Goal: Task Accomplishment & Management: Manage account settings

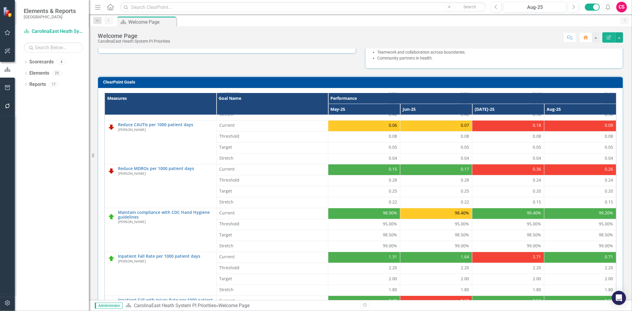
scroll to position [96, 0]
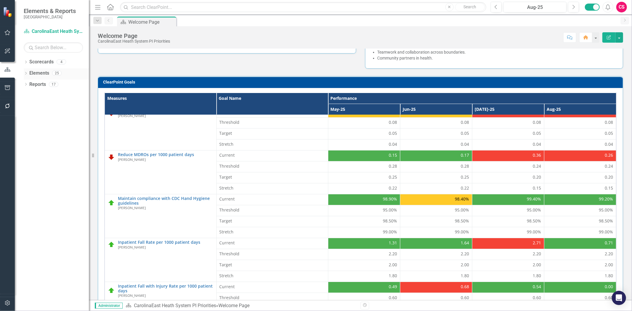
click at [28, 74] on icon "Dropdown" at bounding box center [26, 73] width 4 height 3
click at [42, 62] on link "Scorecards" at bounding box center [41, 62] width 24 height 7
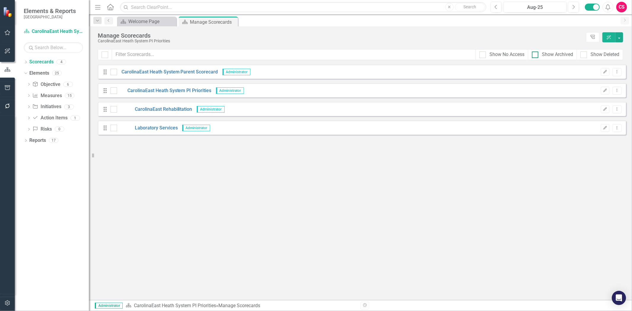
click at [556, 55] on div "Show Archived" at bounding box center [557, 54] width 31 height 7
click at [535, 55] on input "Show Archived" at bounding box center [534, 54] width 4 height 4
checkbox input "true"
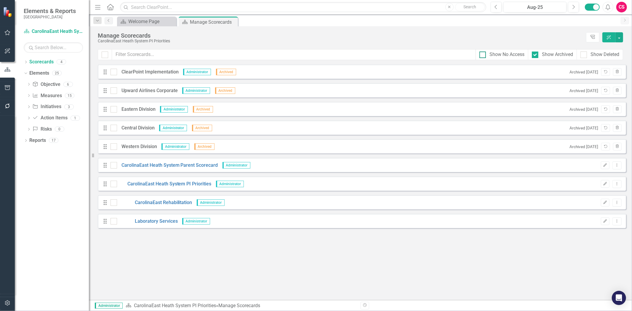
click at [507, 57] on div "Show No Access" at bounding box center [506, 54] width 35 height 7
click at [483, 55] on input "Show No Access" at bounding box center [481, 54] width 4 height 4
checkbox input "true"
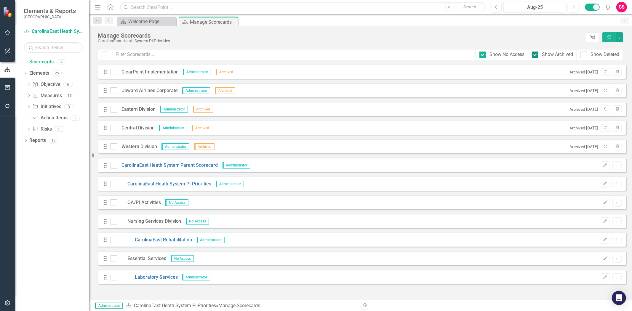
click at [548, 57] on div "Show Archived" at bounding box center [557, 54] width 31 height 7
click at [535, 55] on input "Show Archived" at bounding box center [534, 54] width 4 height 4
checkbox input "false"
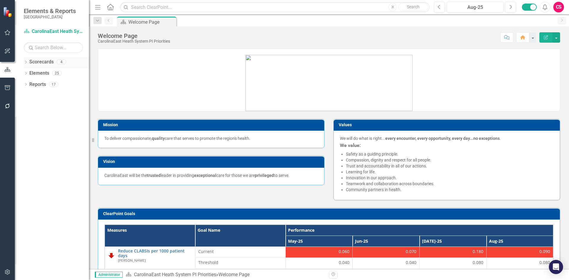
click at [39, 64] on link "Scorecards" at bounding box center [41, 62] width 24 height 7
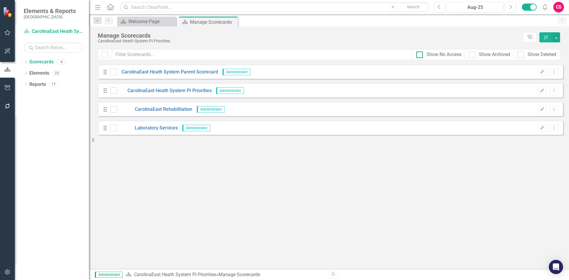
click at [450, 57] on div "Show No Access" at bounding box center [443, 54] width 35 height 7
click at [420, 55] on input "Show No Access" at bounding box center [418, 54] width 4 height 4
checkbox input "true"
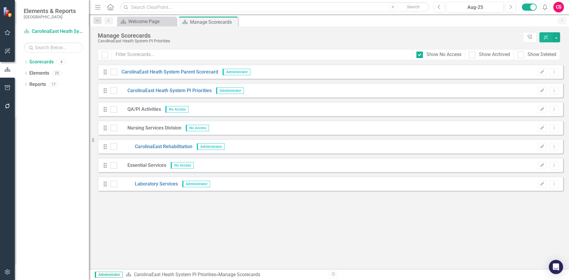
click at [136, 108] on div "QA/PI Activities" at bounding box center [139, 109] width 44 height 7
click at [539, 112] on button "Edit" at bounding box center [542, 109] width 9 height 8
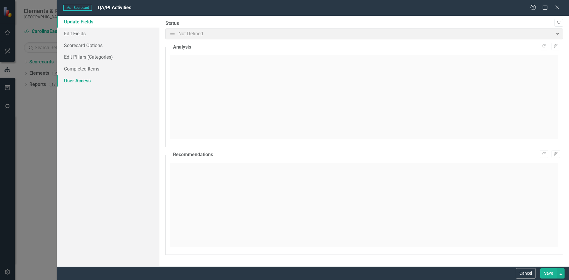
click at [88, 77] on link "User Access" at bounding box center [108, 81] width 102 height 12
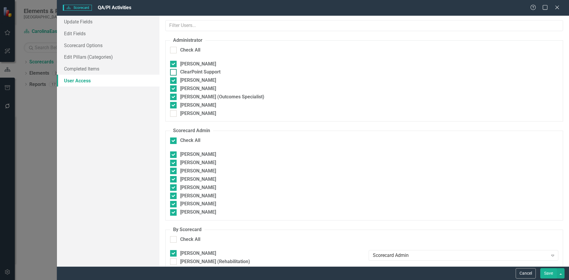
click at [187, 74] on div "ClearPoint Support" at bounding box center [200, 72] width 40 height 7
click at [174, 73] on input "ClearPoint Support" at bounding box center [172, 71] width 4 height 4
checkbox input "true"
click at [548, 274] on button "Save" at bounding box center [548, 273] width 17 height 10
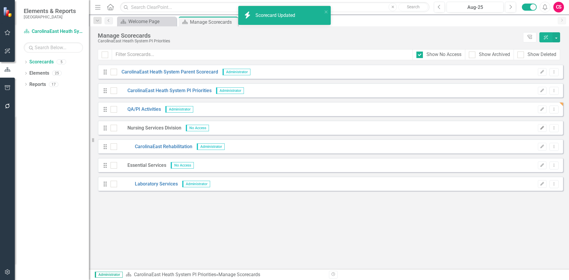
click at [542, 127] on icon "Edit" at bounding box center [542, 128] width 4 height 4
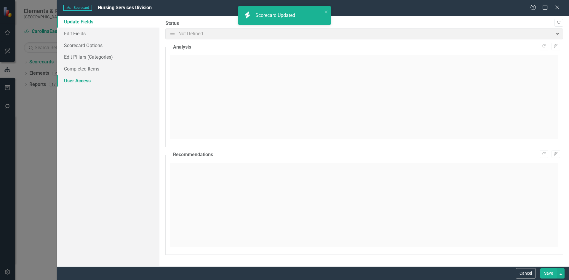
click at [84, 86] on link "User Access" at bounding box center [108, 81] width 102 height 12
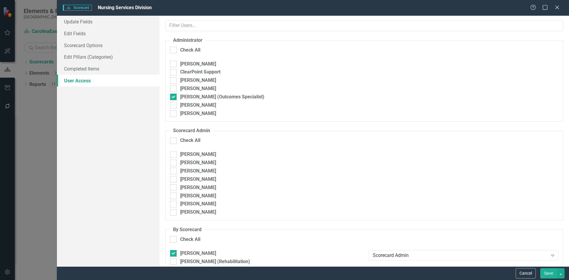
checkbox input "true"
checkbox input "false"
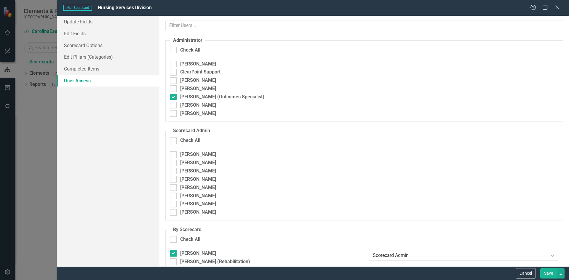
checkbox input "false"
click at [209, 70] on div "ClearPoint Support" at bounding box center [200, 72] width 40 height 7
click at [174, 70] on input "ClearPoint Support" at bounding box center [172, 71] width 4 height 4
checkbox input "true"
click at [546, 269] on button "Save" at bounding box center [548, 273] width 17 height 10
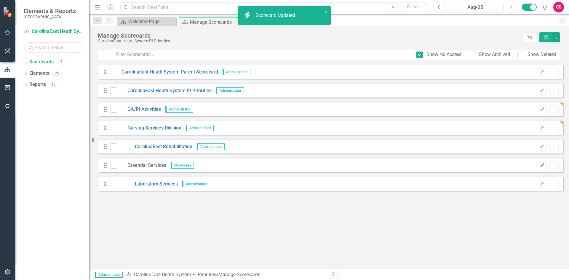
click at [541, 163] on icon "Edit" at bounding box center [542, 165] width 4 height 4
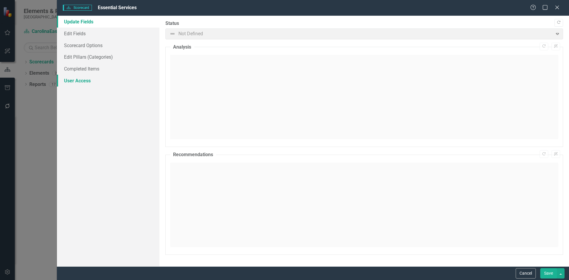
click at [99, 86] on link "User Access" at bounding box center [108, 81] width 102 height 12
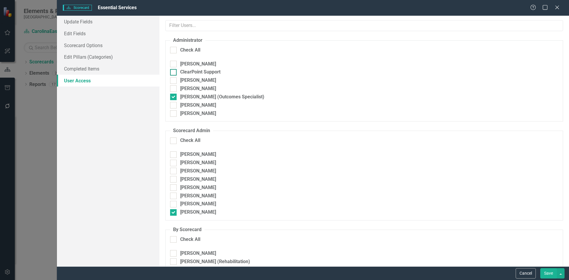
click at [200, 73] on div "ClearPoint Support" at bounding box center [200, 72] width 40 height 7
click at [174, 73] on input "ClearPoint Support" at bounding box center [172, 71] width 4 height 4
checkbox input "true"
click at [542, 272] on button "Save" at bounding box center [548, 273] width 17 height 10
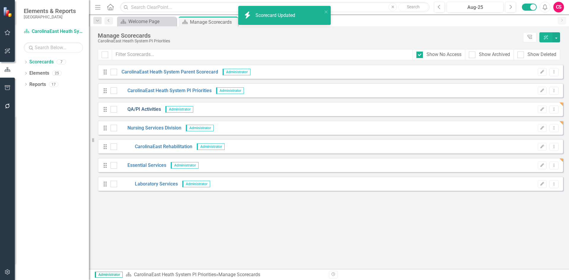
click at [143, 110] on link "QA/PI Activities" at bounding box center [139, 109] width 44 height 7
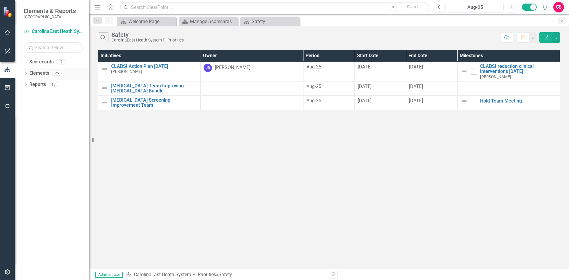
click at [25, 73] on icon "Dropdown" at bounding box center [26, 73] width 4 height 3
click at [43, 72] on link "Elements" at bounding box center [39, 73] width 20 height 7
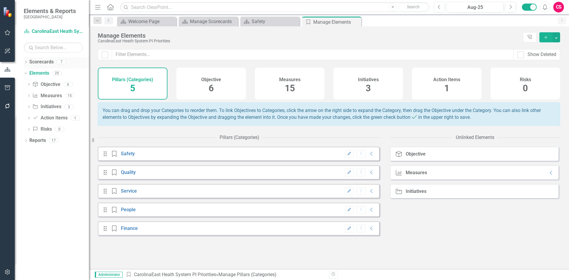
click at [43, 63] on link "Scorecards" at bounding box center [41, 62] width 24 height 7
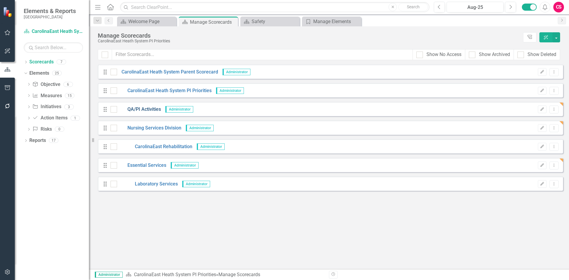
click at [145, 110] on link "QA/PI Activities" at bounding box center [139, 109] width 44 height 7
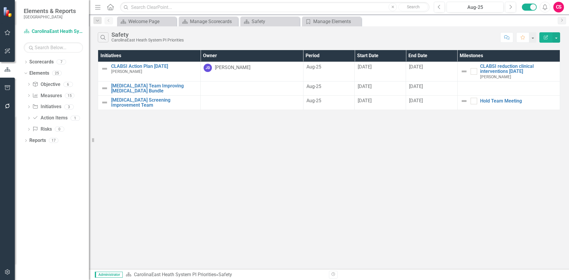
click at [543, 37] on button "Edit Report" at bounding box center [545, 37] width 13 height 10
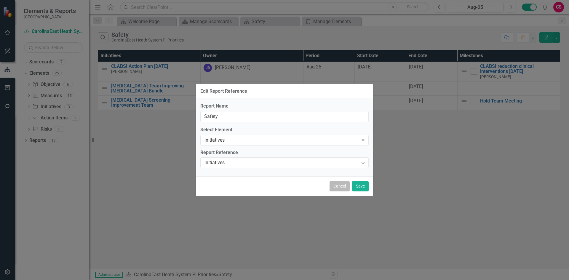
click at [335, 187] on button "Cancel" at bounding box center [339, 186] width 20 height 10
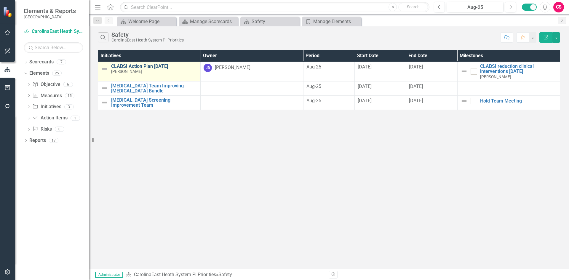
click at [130, 67] on link "CLABSI Action Plan [DATE]" at bounding box center [154, 66] width 86 height 5
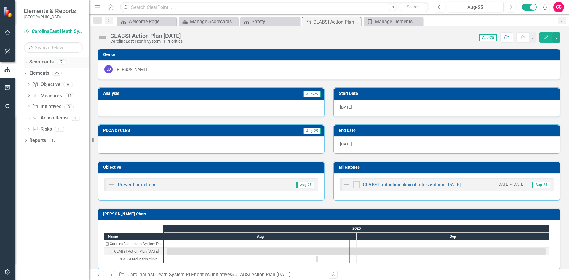
click at [46, 60] on link "Scorecards" at bounding box center [41, 62] width 24 height 7
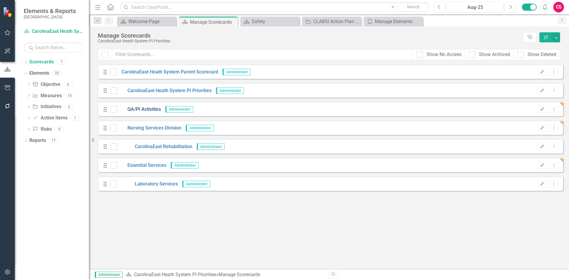
click at [131, 108] on link "QA/PI Activities" at bounding box center [139, 109] width 44 height 7
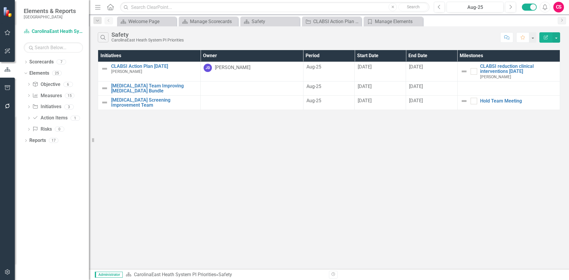
click at [546, 35] on icon "Edit Report" at bounding box center [545, 37] width 5 height 4
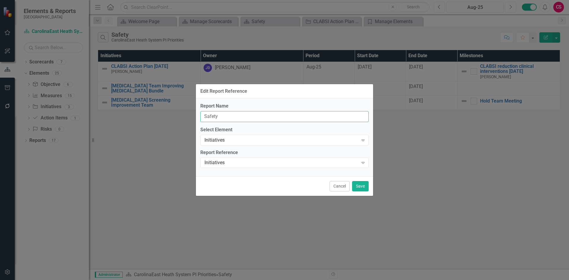
click at [228, 119] on input "Safety" at bounding box center [284, 116] width 168 height 11
click at [223, 140] on div "Initiatives" at bounding box center [281, 140] width 154 height 7
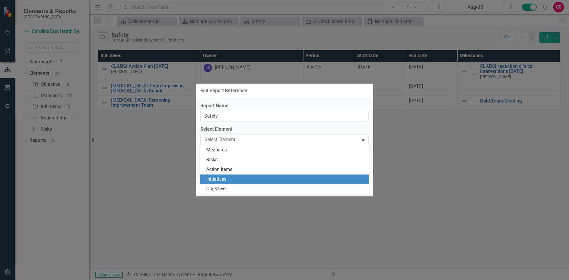
click at [223, 130] on label "Select Element" at bounding box center [284, 129] width 168 height 7
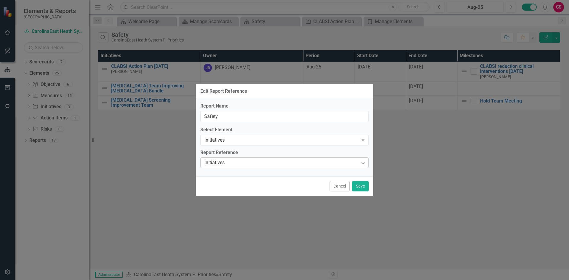
click at [226, 160] on div "Initiatives" at bounding box center [281, 162] width 154 height 7
click at [223, 147] on div "Report Name Safety Select Element Initiatives Expand Report Reference Initiativ…" at bounding box center [284, 137] width 177 height 78
click at [230, 140] on div "Initiatives" at bounding box center [281, 140] width 154 height 7
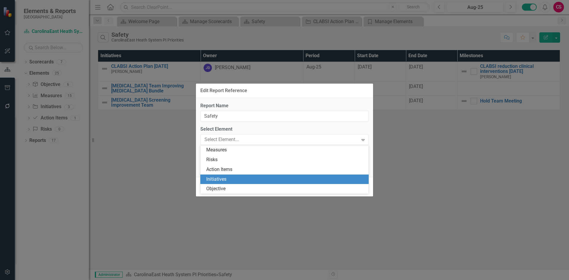
click at [231, 127] on label "Select Element" at bounding box center [284, 129] width 168 height 7
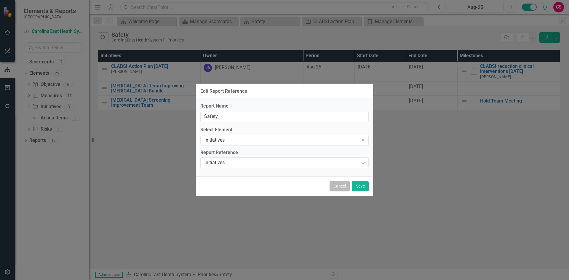
click at [336, 187] on button "Cancel" at bounding box center [339, 186] width 20 height 10
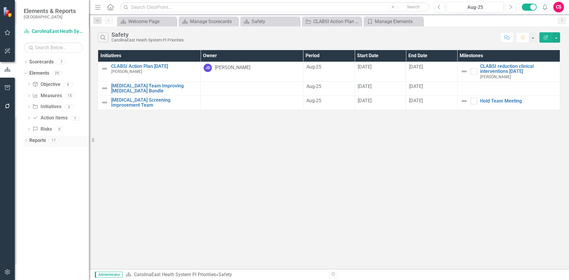
click at [38, 138] on link "Reports" at bounding box center [37, 140] width 17 height 7
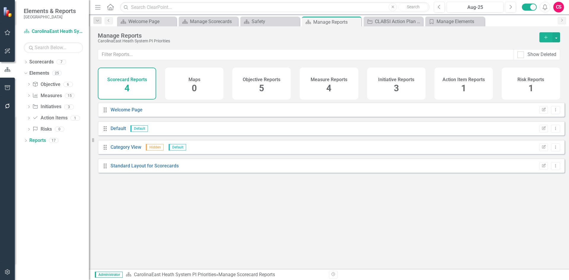
click at [300, 86] on div "Measure Reports 4" at bounding box center [328, 84] width 58 height 32
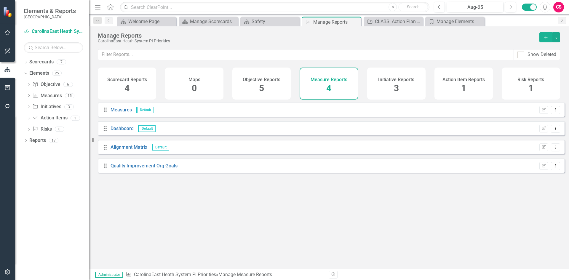
click at [544, 37] on icon "Add" at bounding box center [545, 37] width 5 height 4
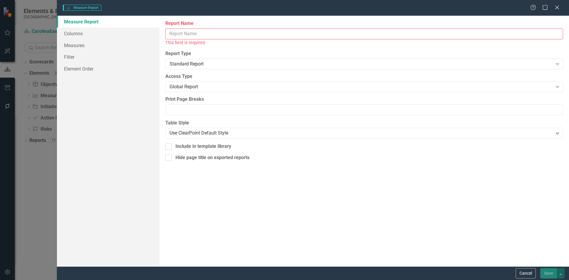
click at [172, 38] on input "Report Name" at bounding box center [363, 33] width 397 height 11
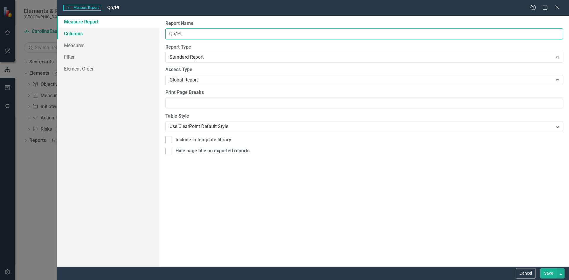
type input "Qa/PI"
click at [95, 31] on link "Columns" at bounding box center [108, 34] width 102 height 12
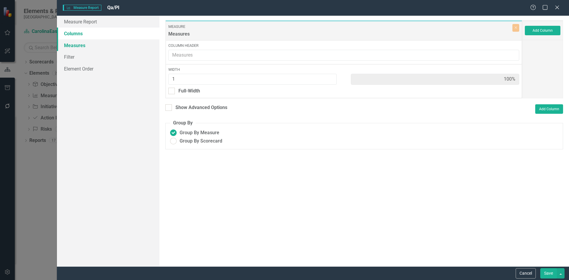
click at [95, 50] on link "Measures" at bounding box center [108, 45] width 102 height 12
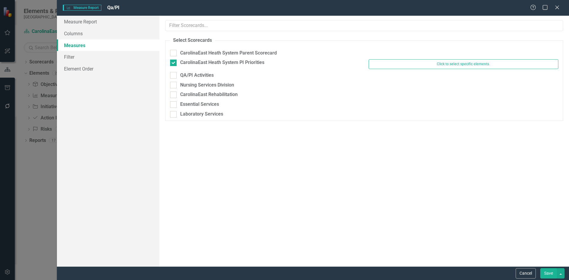
click at [189, 71] on div "CarolinaEast Heath System PI Priorities Click to select specific elements." at bounding box center [364, 65] width 397 height 12
click at [189, 76] on div "QA/PI Activities" at bounding box center [196, 75] width 33 height 7
click at [174, 76] on input "QA/PI Activities" at bounding box center [172, 74] width 4 height 4
checkbox input "true"
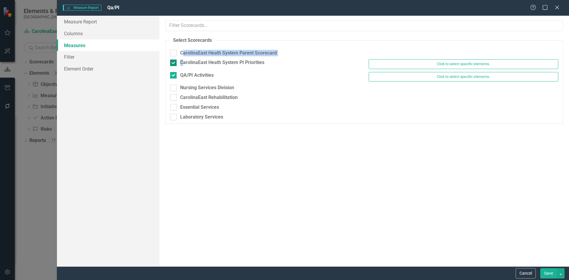
click at [183, 61] on fieldset "Select Scorecards CarolinaEast Heath System Parent Scorecard CarolinaEast Heath…" at bounding box center [363, 80] width 397 height 87
click at [183, 61] on div "CarolinaEast Heath System PI Priorities" at bounding box center [222, 62] width 84 height 7
click at [174, 61] on input "CarolinaEast Heath System PI Priorities" at bounding box center [172, 62] width 4 height 4
checkbox input "false"
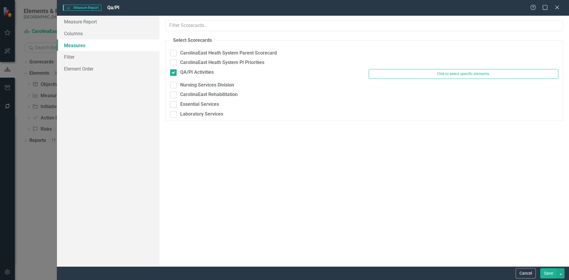
click at [551, 272] on button "Save" at bounding box center [548, 273] width 17 height 10
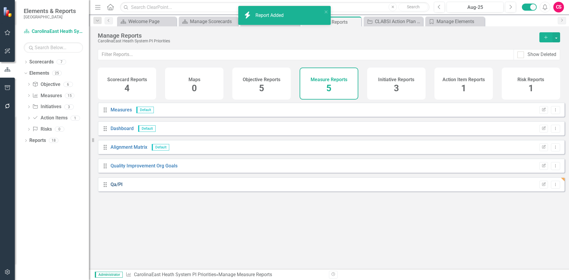
click at [115, 187] on link "Qa/PI" at bounding box center [116, 185] width 12 height 6
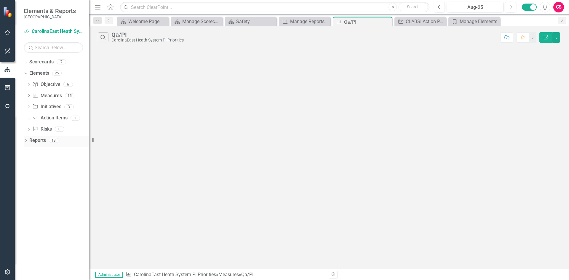
click at [40, 139] on link "Reports" at bounding box center [37, 140] width 17 height 7
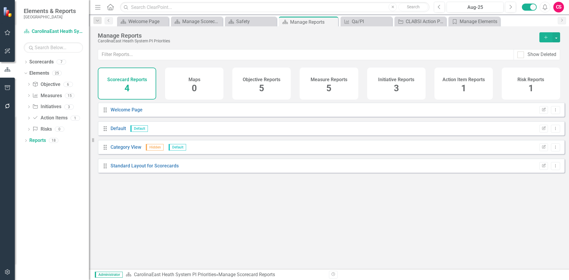
click at [381, 89] on div "Initiative Reports 3" at bounding box center [396, 84] width 58 height 32
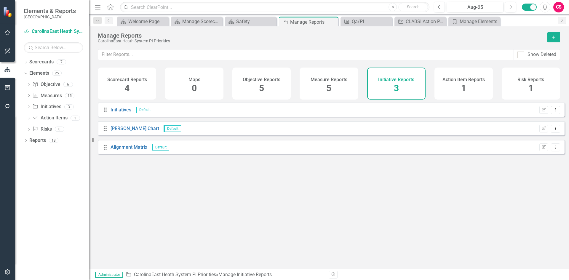
click at [555, 37] on icon "Add" at bounding box center [553, 37] width 5 height 4
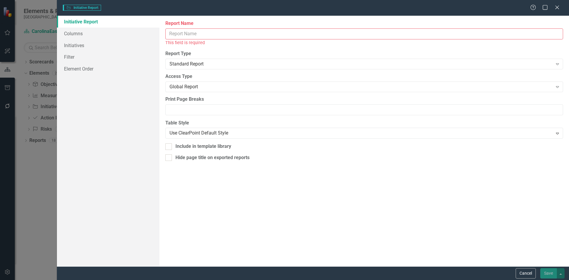
click at [200, 35] on input "Report Name" at bounding box center [363, 33] width 397 height 11
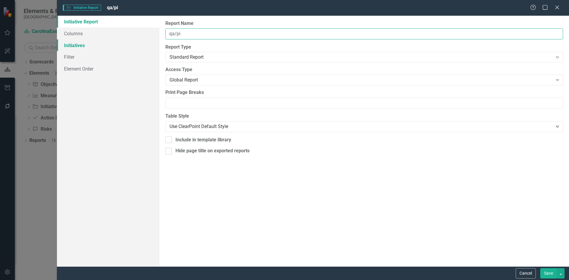
type input "qa/pi"
click at [106, 41] on link "Initiatives" at bounding box center [108, 45] width 102 height 12
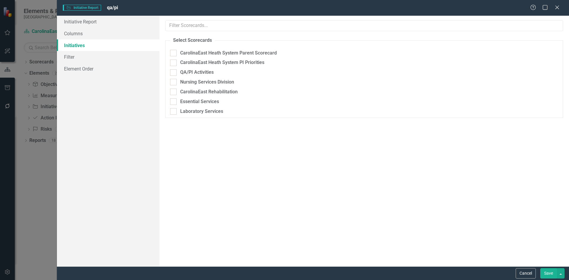
checkbox input "true"
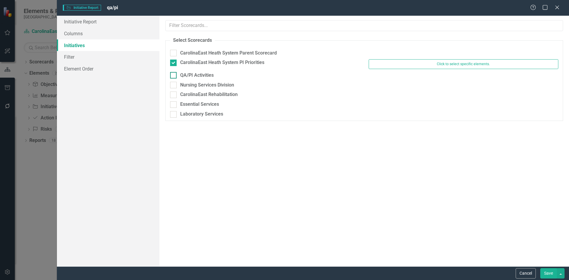
click at [194, 72] on div "QA/PI Activities" at bounding box center [196, 75] width 33 height 7
click at [174, 72] on input "QA/PI Activities" at bounding box center [172, 74] width 4 height 4
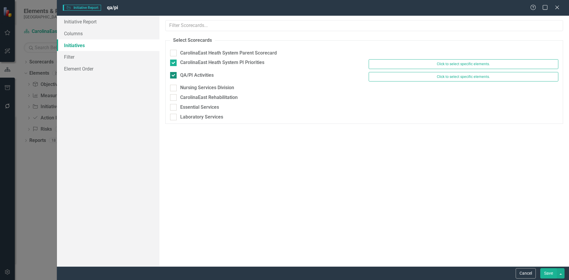
checkbox input "true"
click at [200, 62] on div "CarolinaEast Heath System PI Priorities" at bounding box center [222, 62] width 84 height 7
click at [174, 62] on input "CarolinaEast Heath System PI Priorities" at bounding box center [172, 62] width 4 height 4
checkbox input "false"
click at [543, 278] on button "Save" at bounding box center [548, 273] width 17 height 10
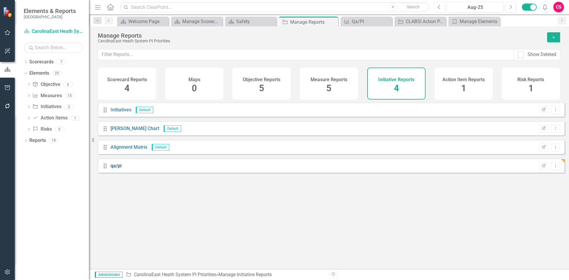
click at [118, 169] on link "qa/pi" at bounding box center [115, 166] width 11 height 6
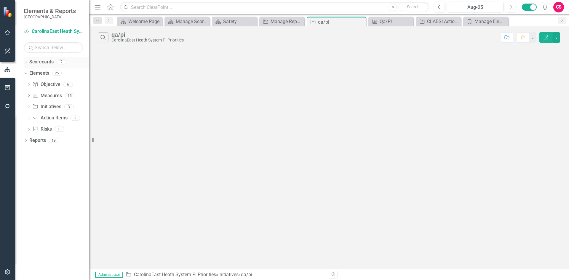
click at [32, 63] on link "Scorecards" at bounding box center [41, 62] width 24 height 7
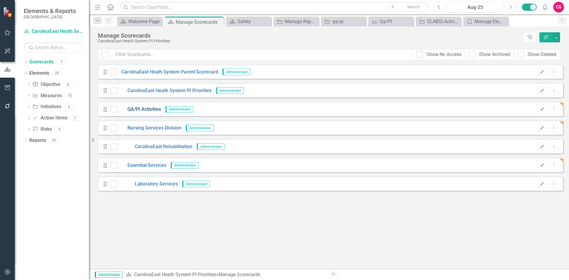
click at [139, 108] on link "QA/PI Activities" at bounding box center [139, 109] width 44 height 7
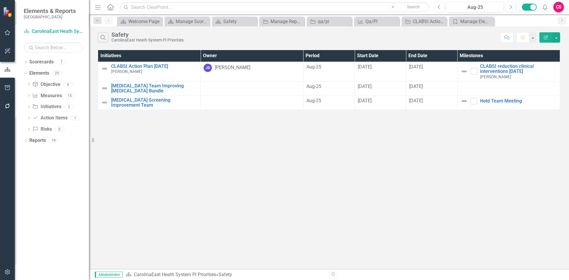
click at [122, 37] on div "Safety" at bounding box center [147, 34] width 72 height 7
click at [24, 62] on icon "Dropdown" at bounding box center [26, 62] width 4 height 3
click at [30, 72] on icon "Dropdown" at bounding box center [29, 73] width 4 height 4
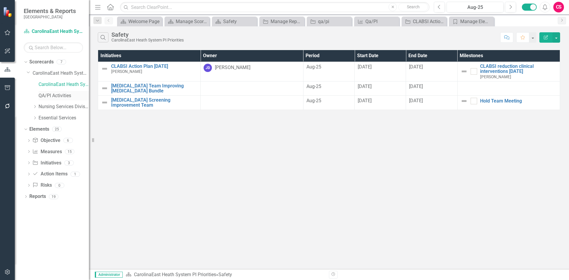
click at [44, 96] on link "QA/PI Activities" at bounding box center [64, 95] width 50 height 7
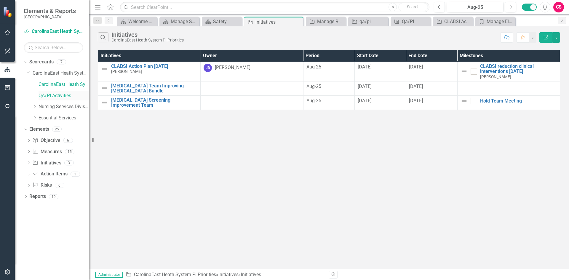
click at [65, 93] on link "QA/PI Activities" at bounding box center [64, 95] width 50 height 7
click at [44, 150] on link "Measure Measures" at bounding box center [46, 151] width 29 height 7
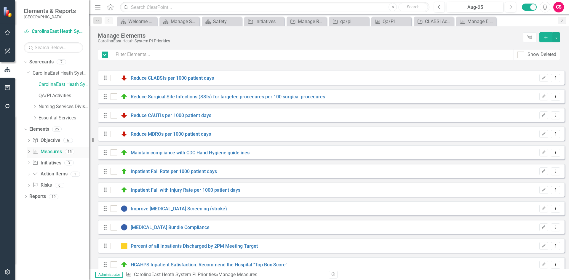
checkbox input "false"
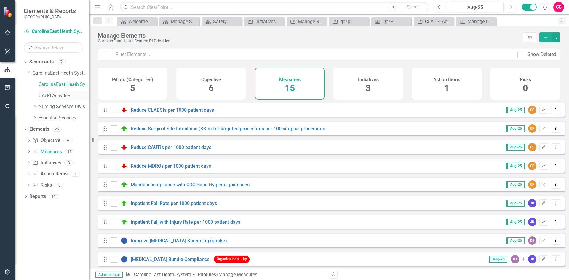
click at [45, 96] on link "QA/PI Activities" at bounding box center [64, 95] width 50 height 7
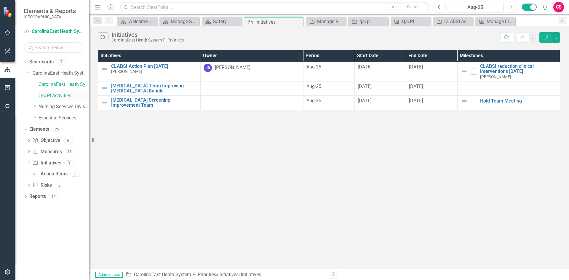
click at [49, 91] on div "QA/PI Activities" at bounding box center [64, 96] width 50 height 10
click at [44, 82] on link "CarolinaEast Heath System PI Priorities" at bounding box center [64, 84] width 50 height 7
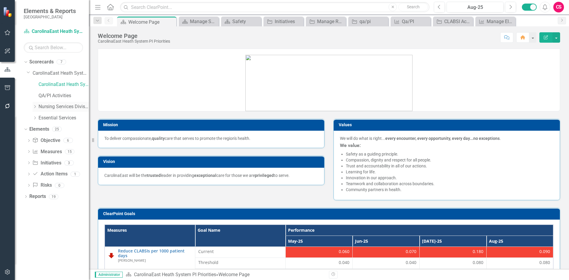
click at [51, 106] on link "Nursing Services Division" at bounding box center [64, 106] width 50 height 7
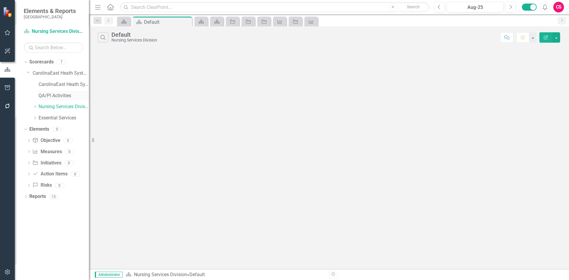
click at [55, 95] on link "QA/PI Activities" at bounding box center [64, 95] width 50 height 7
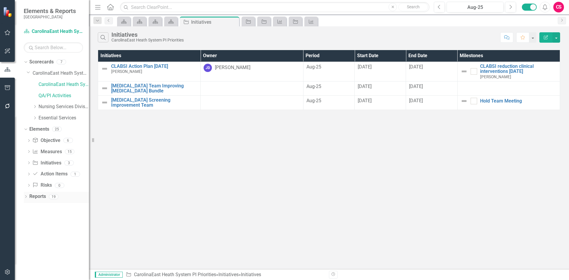
click at [38, 195] on link "Reports" at bounding box center [37, 196] width 17 height 7
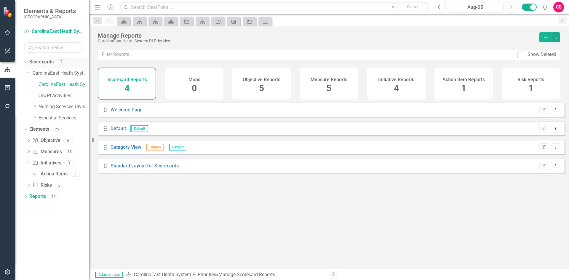
click at [46, 58] on div "Scorecards" at bounding box center [41, 62] width 24 height 10
click at [51, 105] on link "Nursing Services Division" at bounding box center [64, 106] width 50 height 7
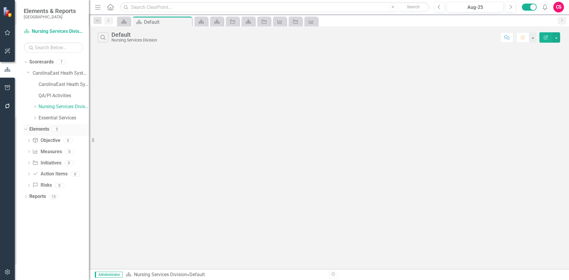
click at [39, 130] on link "Elements" at bounding box center [39, 129] width 20 height 7
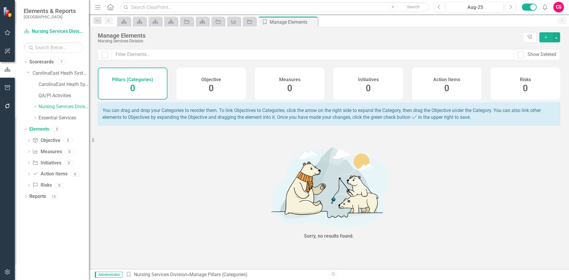
click at [31, 106] on div "Dropdown Nursing Services Division" at bounding box center [58, 107] width 62 height 11
click at [36, 108] on div "Dropdown" at bounding box center [35, 106] width 4 height 5
click at [52, 117] on link "CarolinaEast Rehabilitation" at bounding box center [66, 118] width 44 height 7
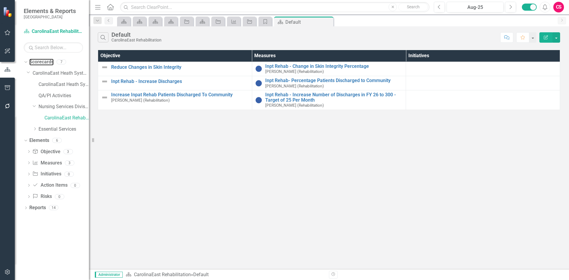
drag, startPoint x: 45, startPoint y: 61, endPoint x: 3, endPoint y: 75, distance: 44.1
click at [45, 61] on link "Scorecards" at bounding box center [41, 62] width 24 height 7
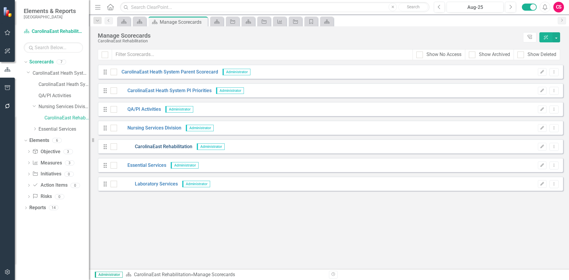
click at [165, 147] on link "CarolinaEast Rehabilitation" at bounding box center [154, 146] width 75 height 7
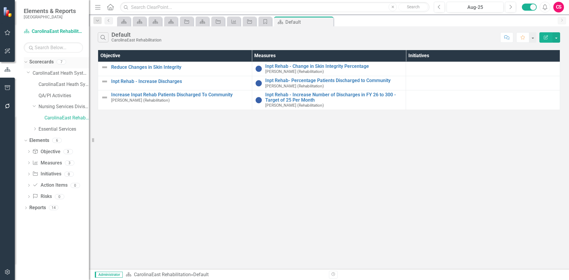
click at [42, 59] on link "Scorecards" at bounding box center [41, 62] width 24 height 7
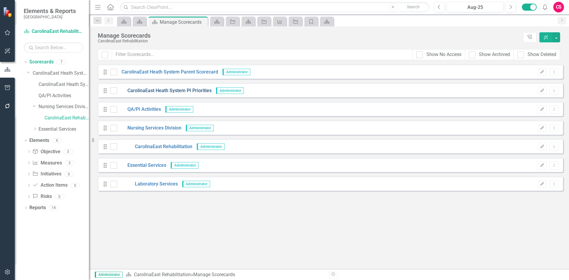
click at [153, 92] on link "CarolinaEast Heath System PI Priorities" at bounding box center [164, 90] width 94 height 7
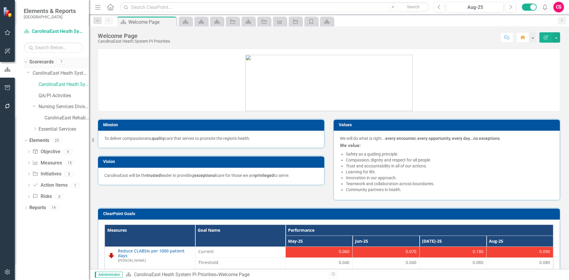
click at [47, 63] on link "Scorecards" at bounding box center [41, 62] width 24 height 7
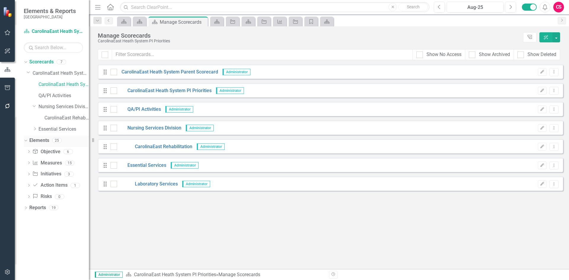
click at [42, 136] on div "Elements" at bounding box center [39, 141] width 20 height 10
click at [41, 138] on link "Elements" at bounding box center [39, 140] width 20 height 7
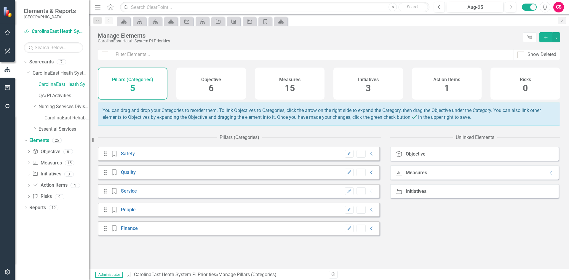
click at [217, 86] on div "Objective 6" at bounding box center [211, 84] width 70 height 32
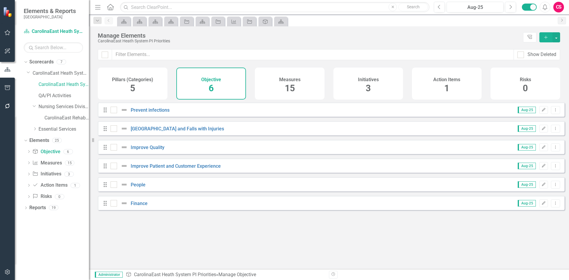
click at [5, 271] on icon "button" at bounding box center [7, 272] width 6 height 5
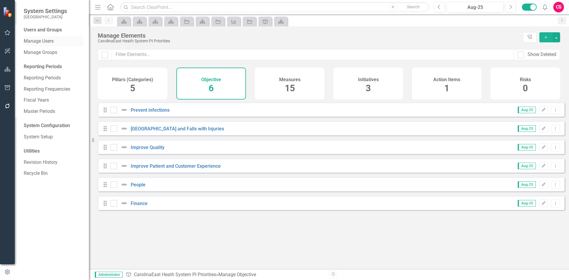
click at [43, 41] on link "Manage Users" at bounding box center [53, 41] width 59 height 7
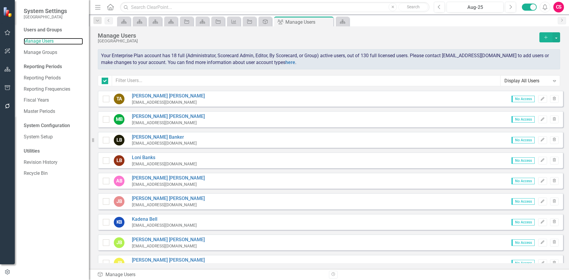
checkbox input "false"
click at [42, 139] on link "System Setup" at bounding box center [53, 137] width 59 height 7
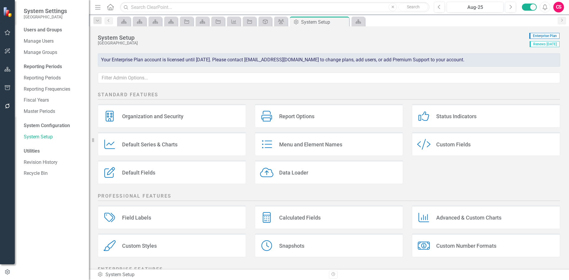
click at [136, 141] on div "Default Series & Charts" at bounding box center [149, 144] width 55 height 7
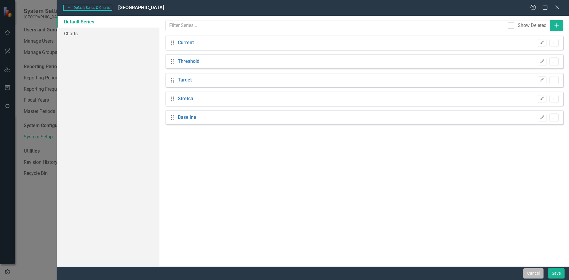
click at [531, 273] on button "Cancel" at bounding box center [533, 273] width 20 height 10
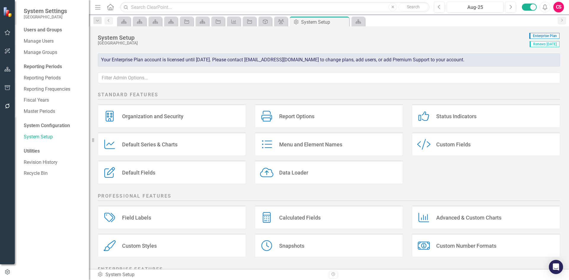
click at [7, 70] on icon "button" at bounding box center [7, 69] width 6 height 5
